Goal: Find specific page/section: Find specific page/section

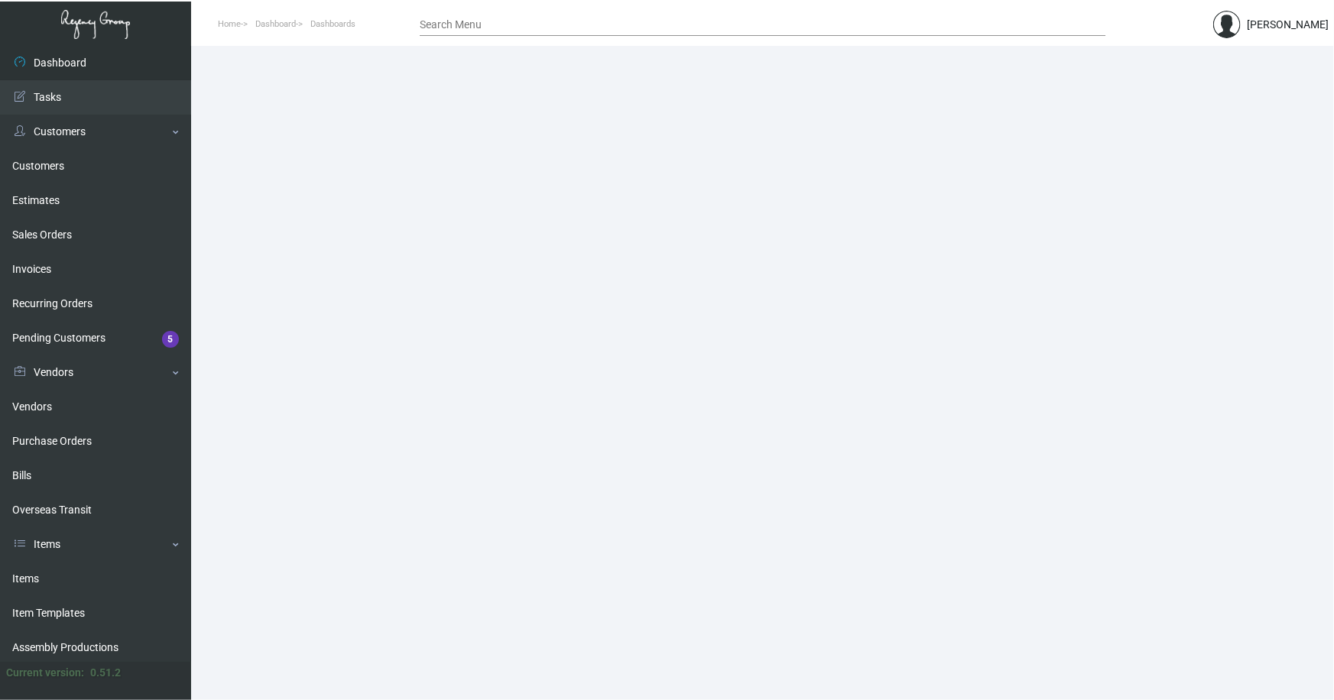
drag, startPoint x: 31, startPoint y: 577, endPoint x: 355, endPoint y: 436, distance: 353.0
click at [32, 576] on link "Items" at bounding box center [95, 579] width 191 height 34
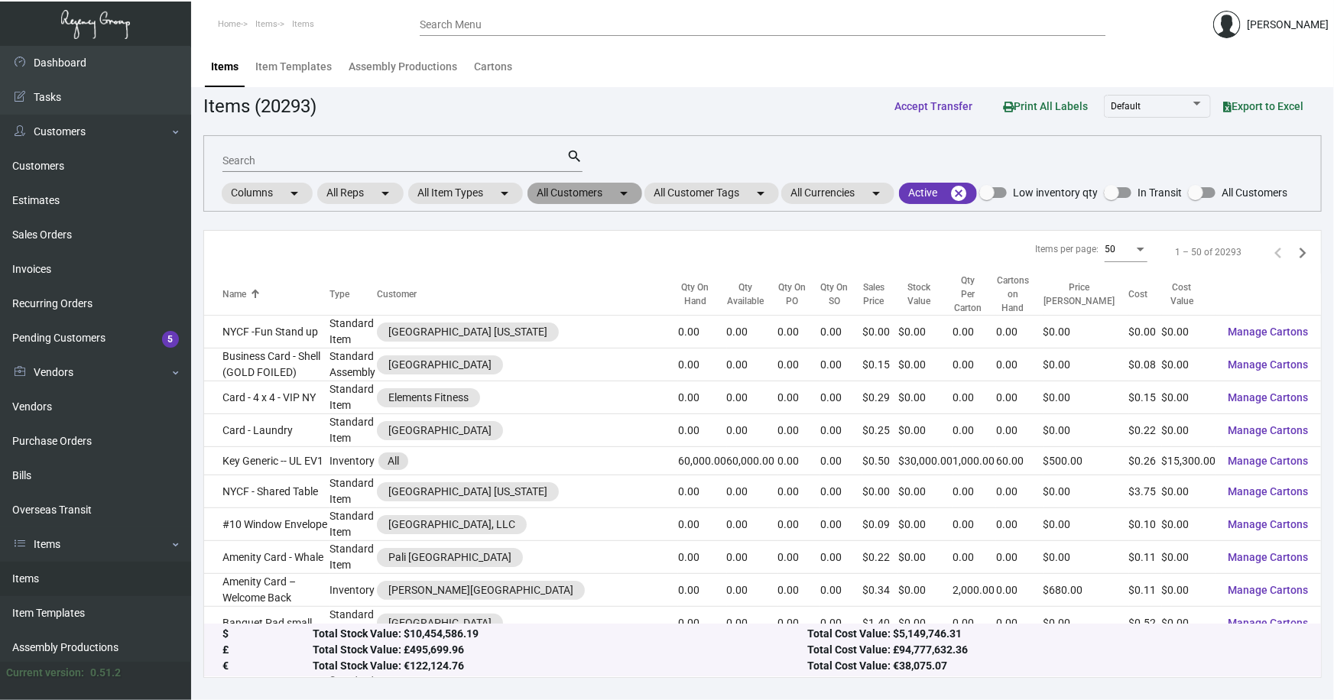
click at [579, 197] on mat-chip "All Customers arrow_drop_down" at bounding box center [585, 193] width 115 height 21
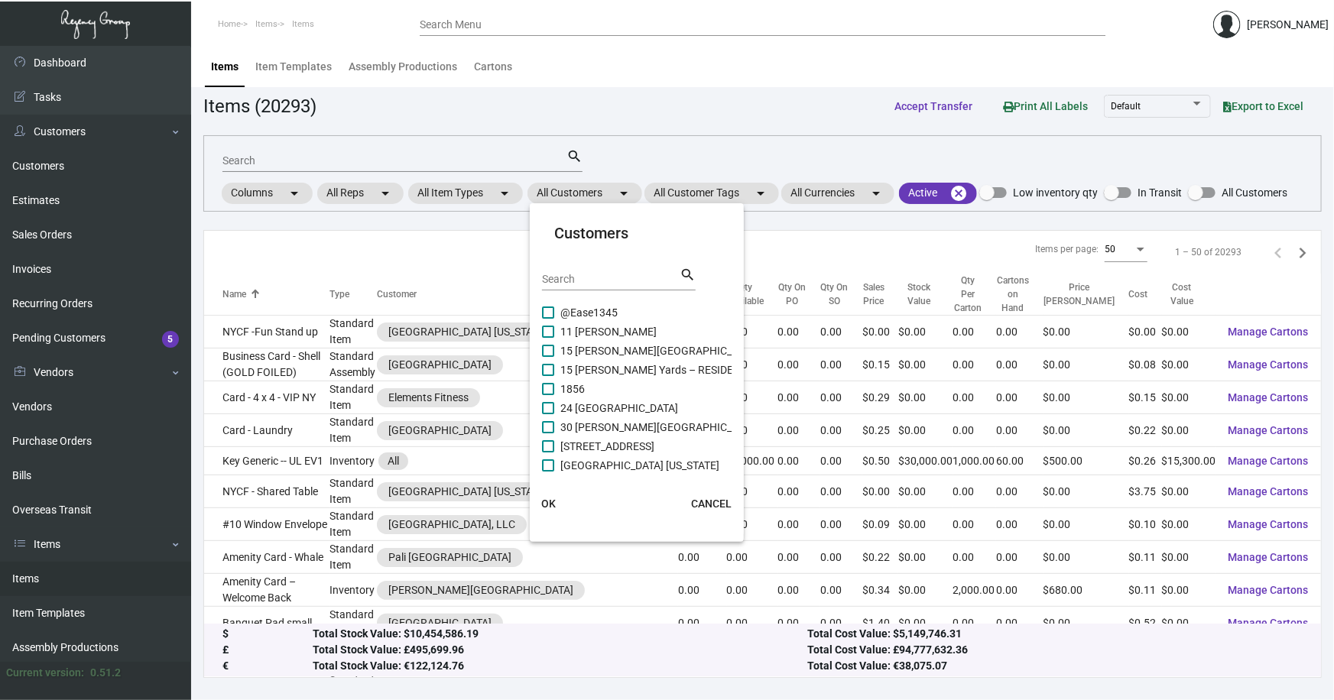
click at [594, 287] on div "Search" at bounding box center [611, 279] width 138 height 24
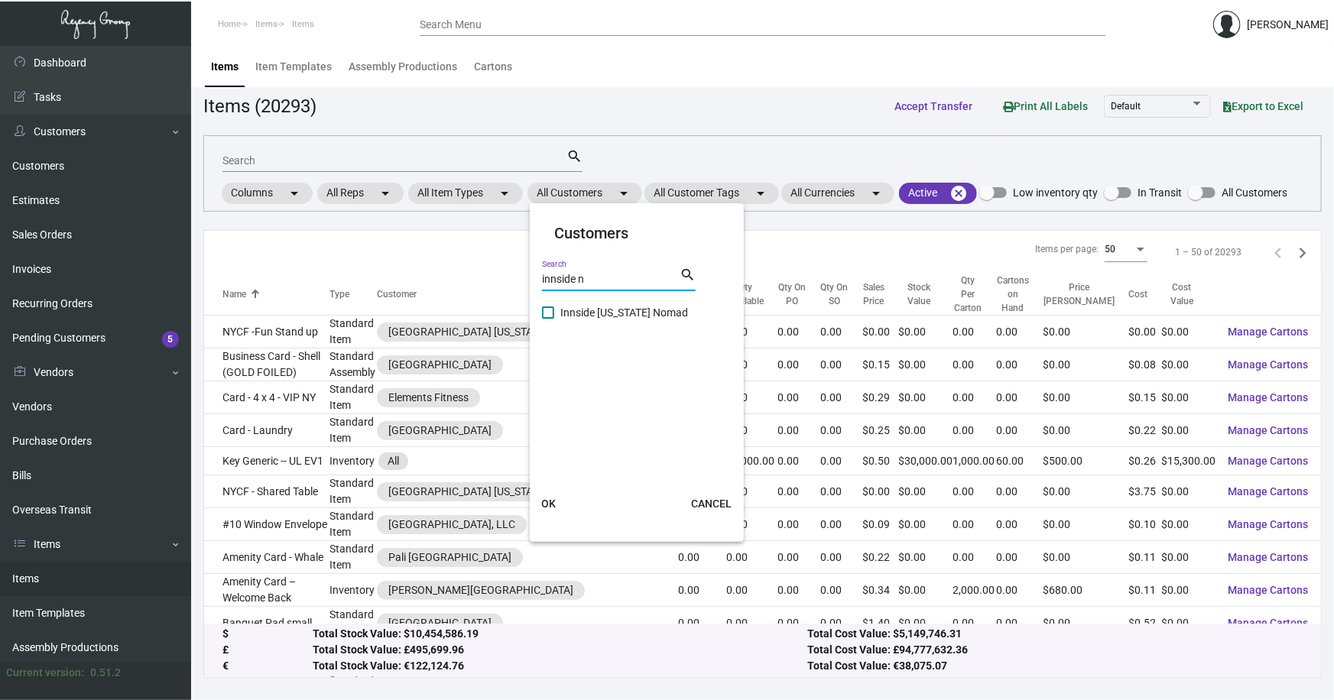
type input "innside n"
click at [618, 312] on span "Innside [US_STATE] Nomad" at bounding box center [624, 313] width 128 height 18
click at [548, 319] on input "Innside [US_STATE] Nomad" at bounding box center [547, 319] width 1 height 1
checkbox input "true"
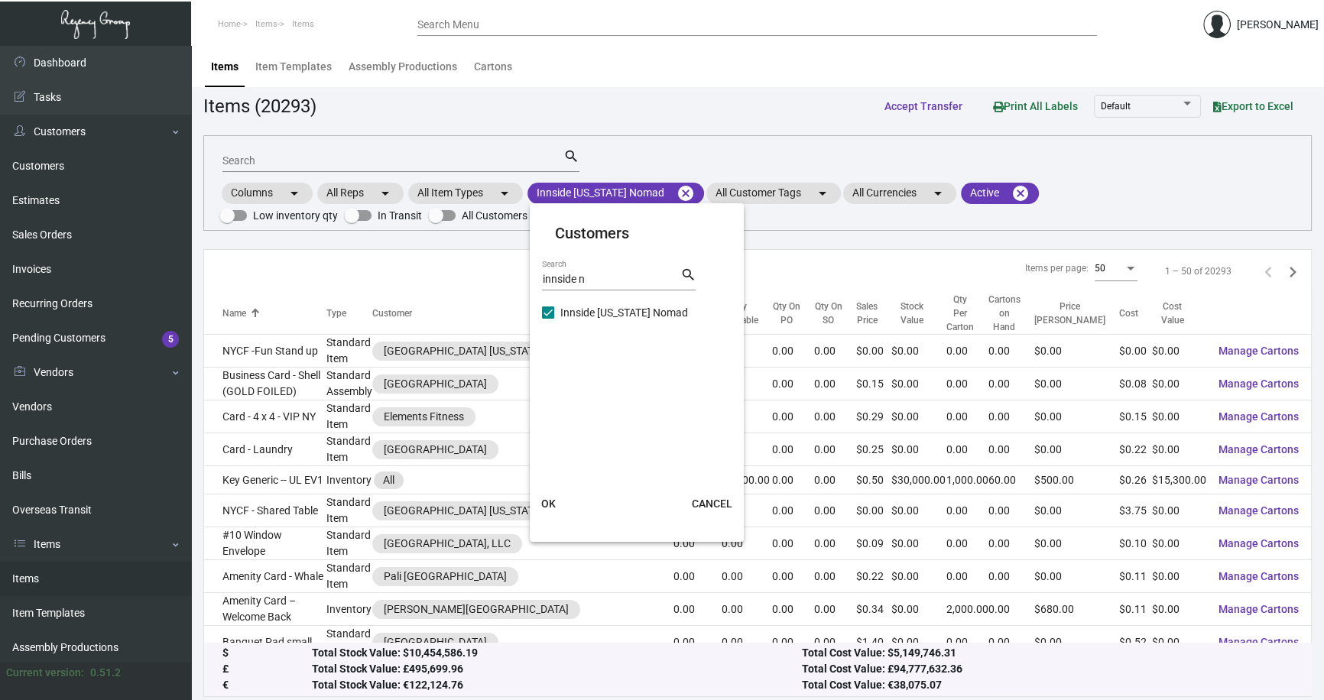
click at [551, 503] on span "OK" at bounding box center [548, 504] width 15 height 12
